Goal: Task Accomplishment & Management: Manage account settings

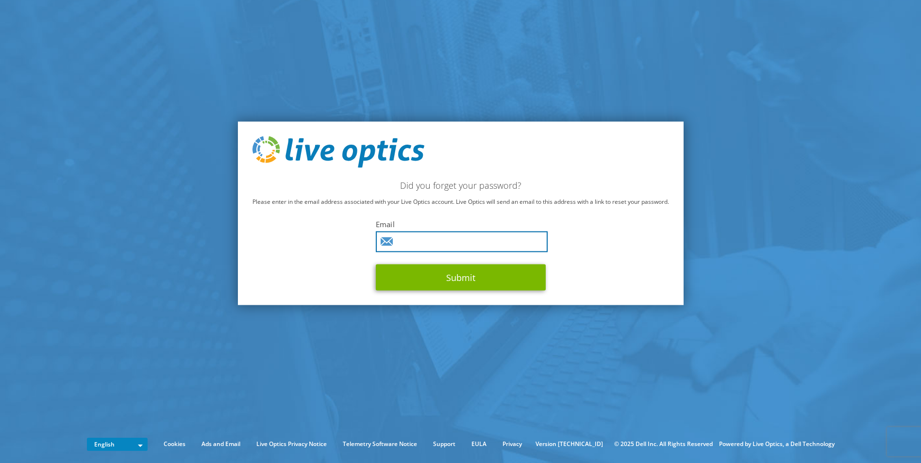
click at [414, 238] on input "text" at bounding box center [462, 242] width 172 height 21
paste input "mehdi.maabed@fisglobal.com"
type input "[EMAIL_ADDRESS][DOMAIN_NAME]"
click at [331, 254] on div "Did you forget your password? Please enter in the email address associated with…" at bounding box center [461, 213] width 446 height 184
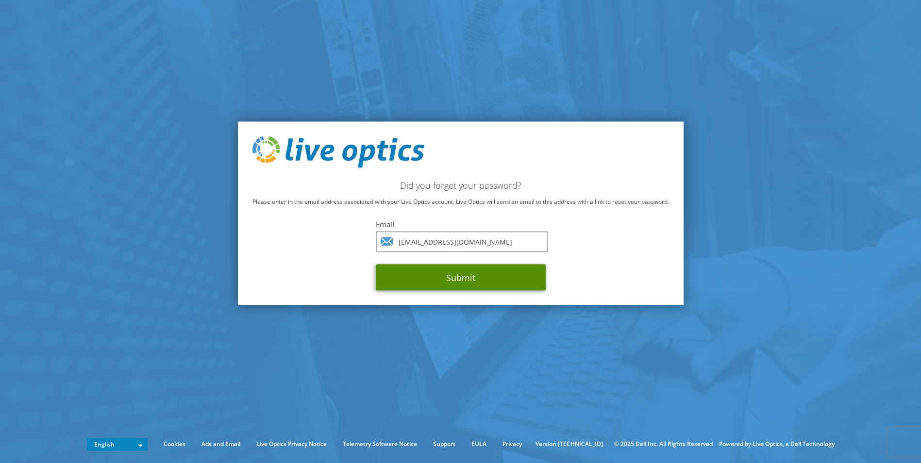
click at [444, 271] on button "Submit" at bounding box center [461, 278] width 170 height 26
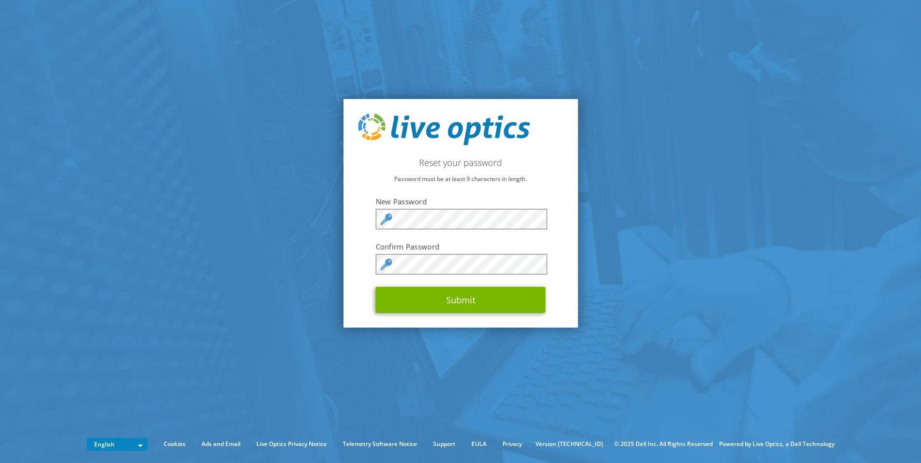
click at [433, 230] on form "New Password Confirm Password Submit" at bounding box center [461, 255] width 170 height 117
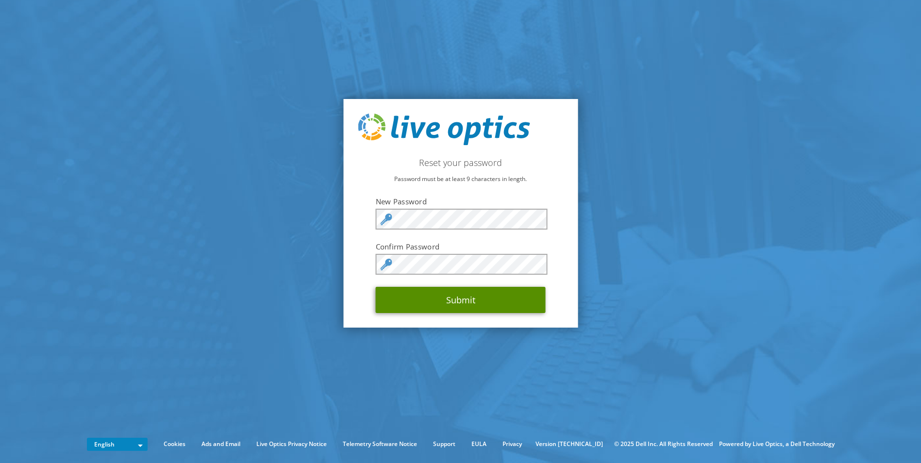
click at [494, 308] on button "Submit" at bounding box center [461, 300] width 170 height 26
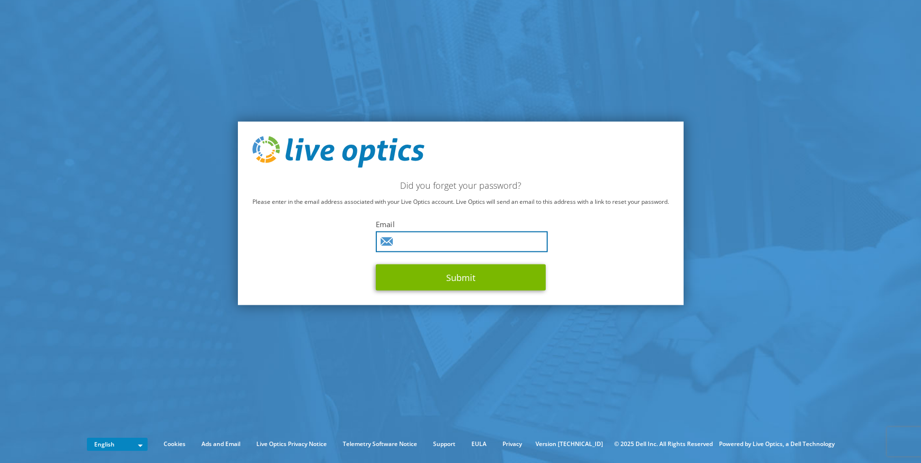
click at [412, 241] on input "text" at bounding box center [462, 242] width 172 height 21
type input "[EMAIL_ADDRESS][DOMAIN_NAME]"
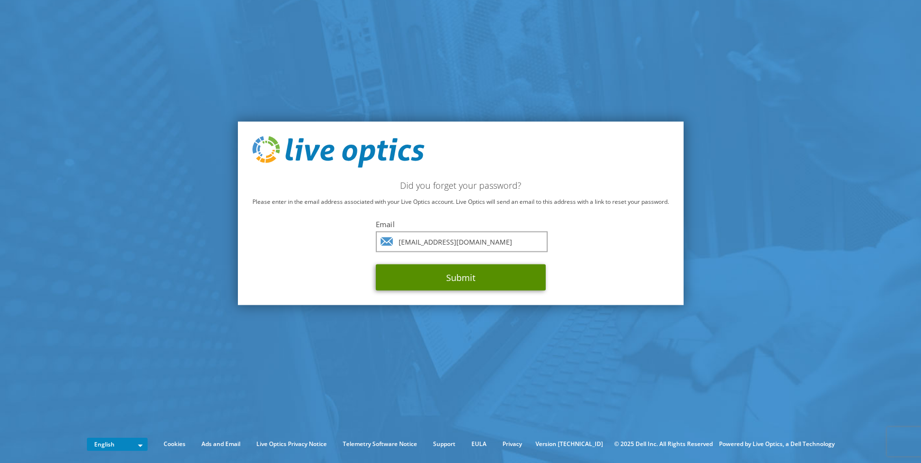
click at [414, 278] on button "Submit" at bounding box center [461, 278] width 170 height 26
